Goal: Find specific page/section: Find specific page/section

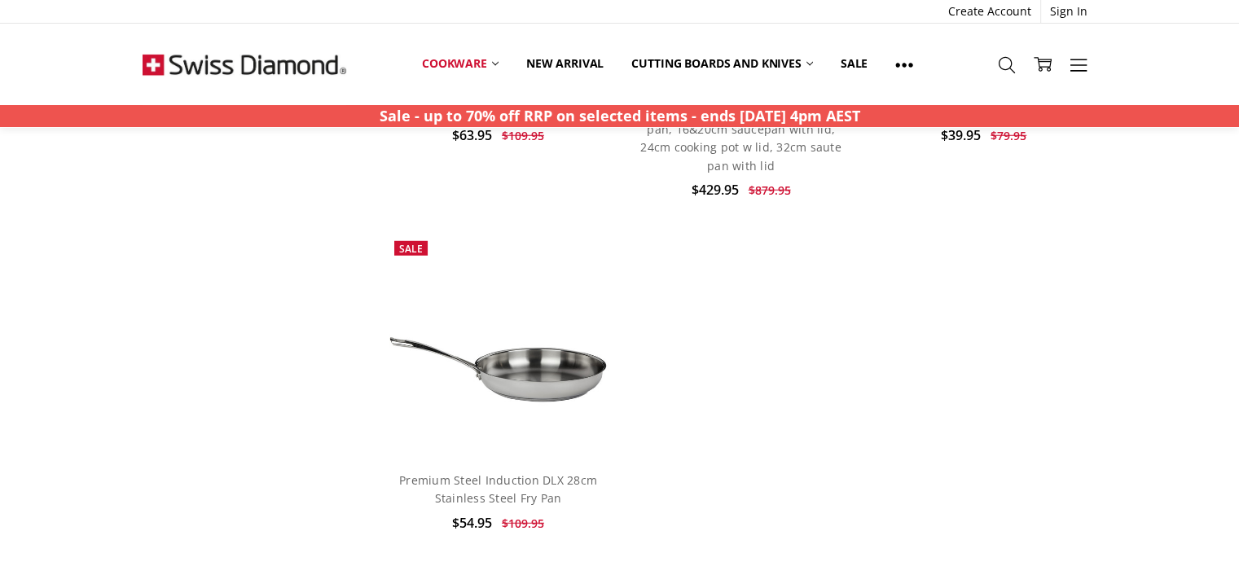
scroll to position [4360, 0]
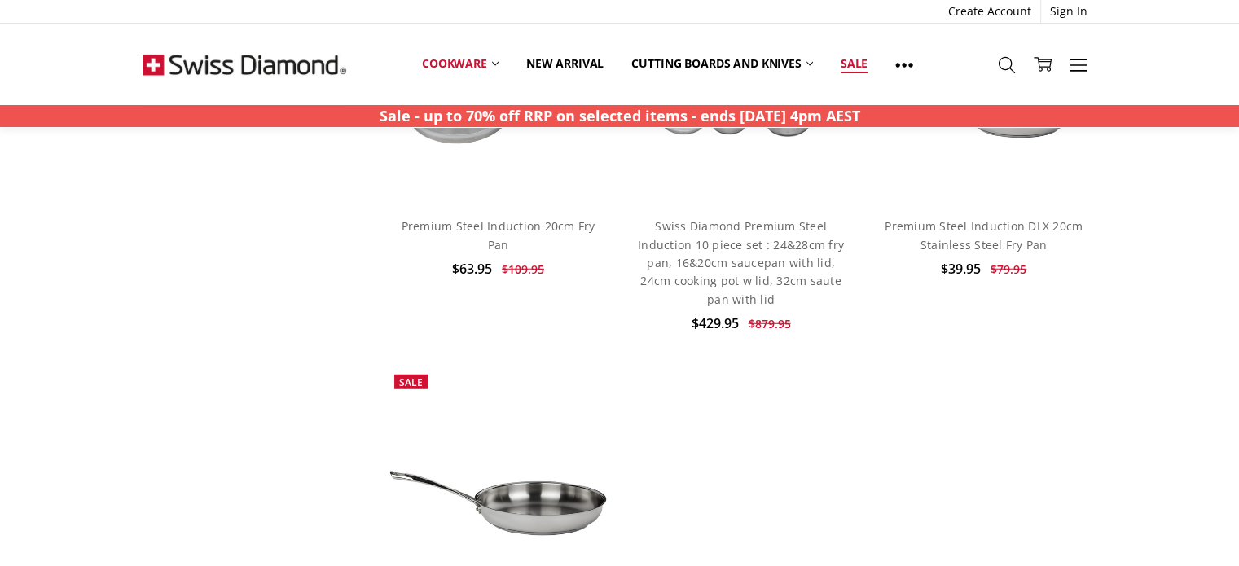
click at [859, 63] on link "Sale" at bounding box center [854, 64] width 55 height 36
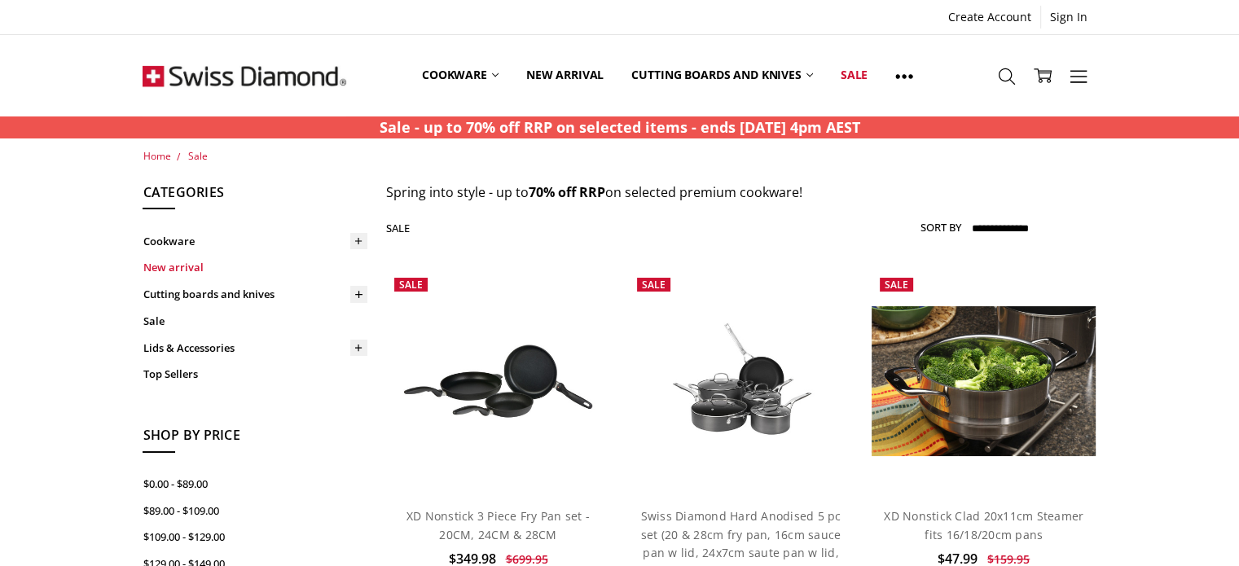
click at [205, 261] on link "New arrival" at bounding box center [255, 267] width 225 height 27
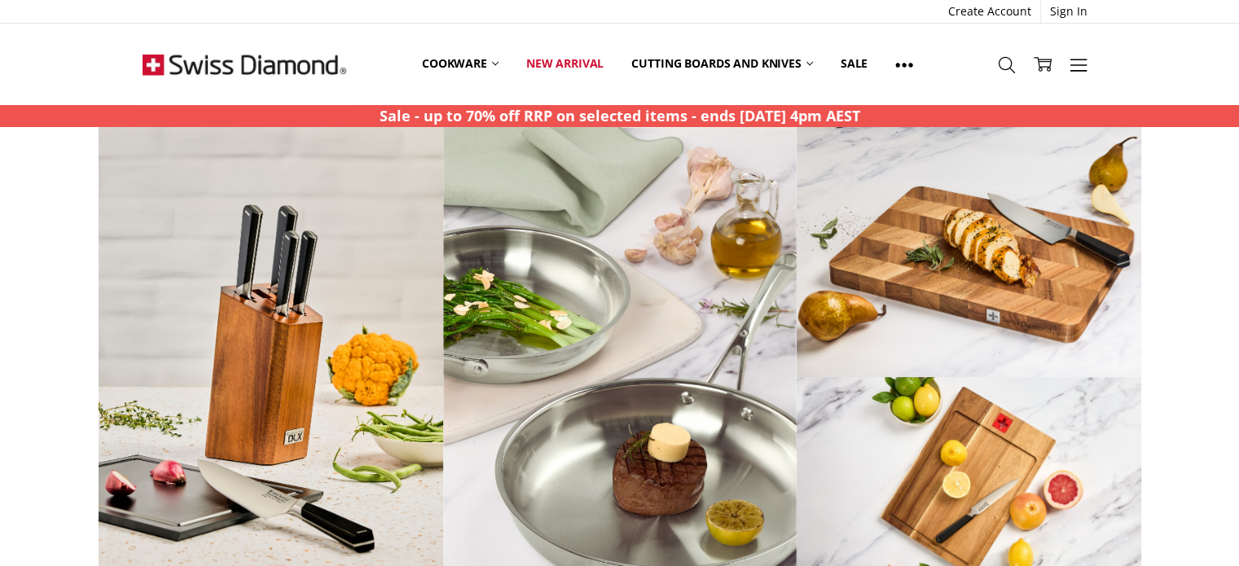
scroll to position [772, 0]
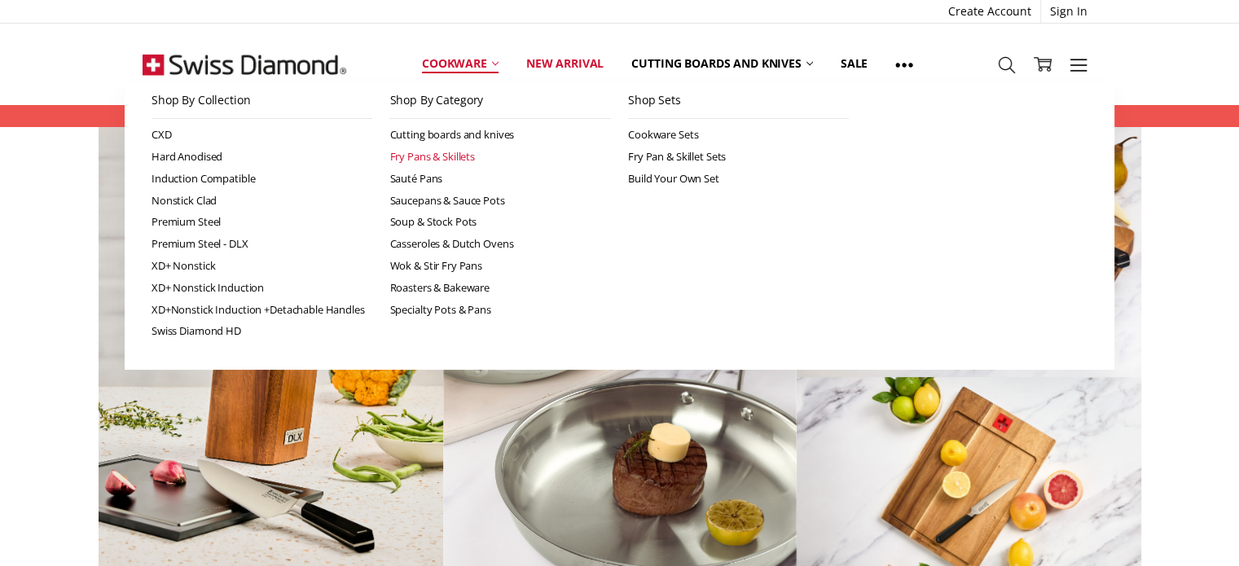
click at [437, 159] on link "Fry Pans & Skillets" at bounding box center [500, 157] width 222 height 22
